Goal: Task Accomplishment & Management: Manage account settings

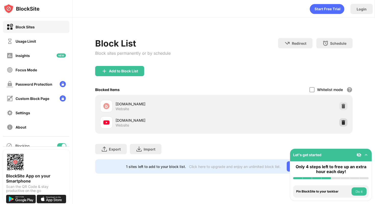
click at [346, 123] on img at bounding box center [343, 122] width 5 height 5
